Goal: Transaction & Acquisition: Book appointment/travel/reservation

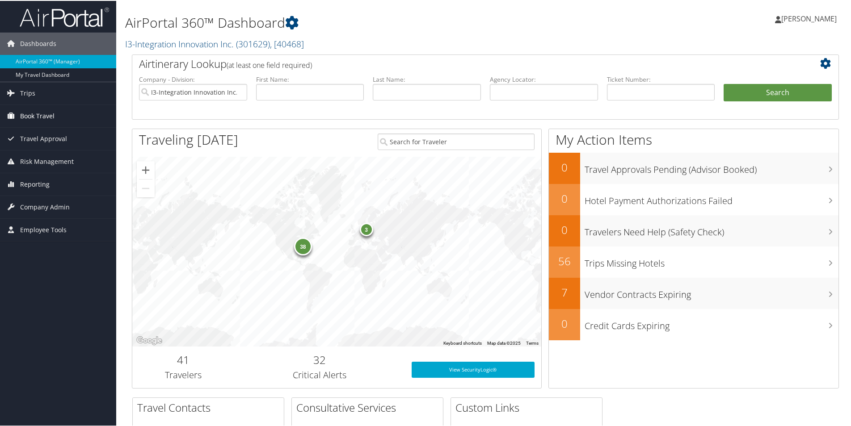
drag, startPoint x: 38, startPoint y: 114, endPoint x: 43, endPoint y: 114, distance: 5.4
click at [38, 114] on span "Book Travel" at bounding box center [37, 115] width 34 height 22
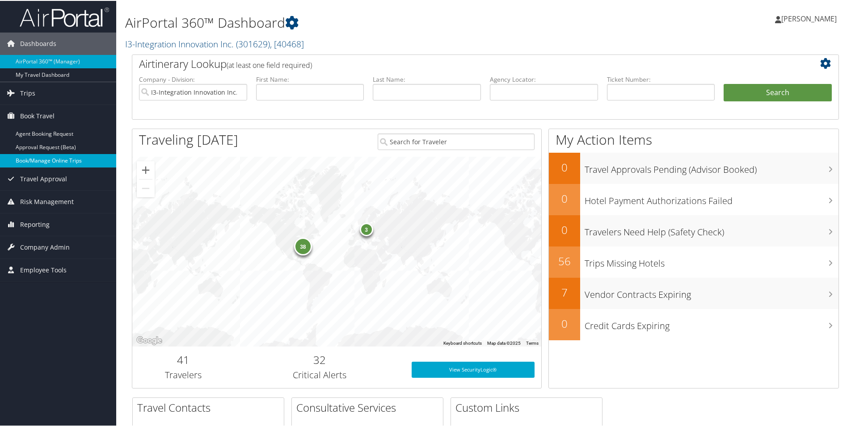
click at [52, 162] on link "Book/Manage Online Trips" at bounding box center [58, 159] width 116 height 13
